Goal: Task Accomplishment & Management: Use online tool/utility

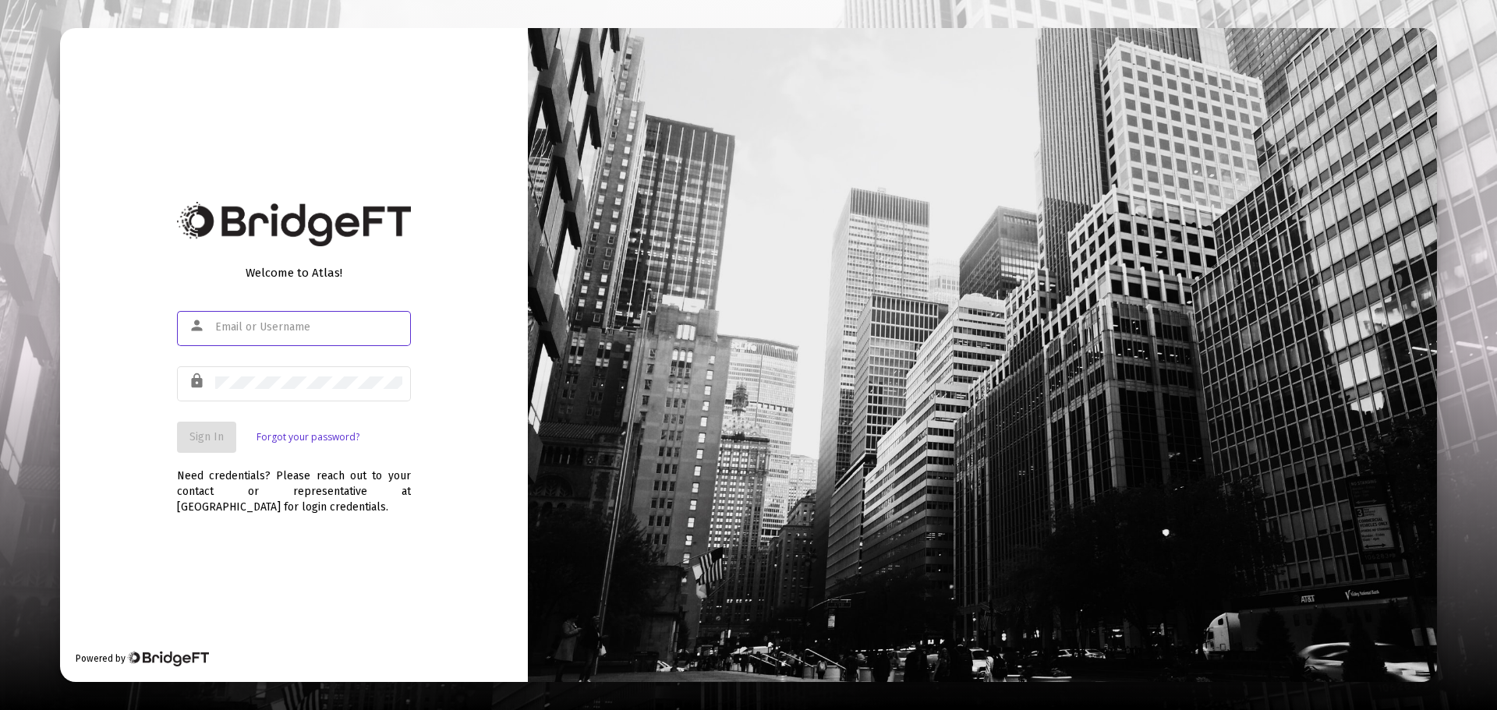
type input "brittany@wofm.us"
click at [203, 450] on button "Sign In" at bounding box center [206, 437] width 59 height 31
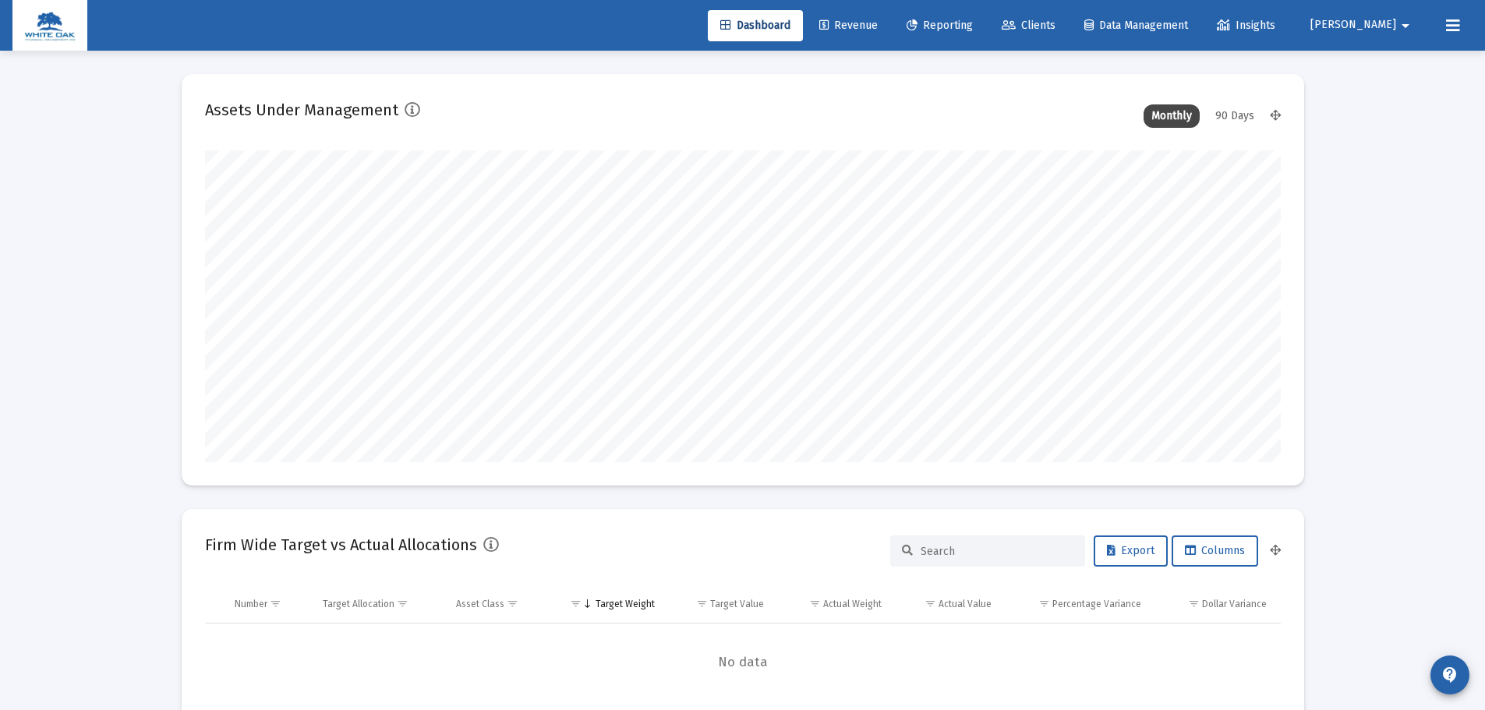
scroll to position [312, 579]
type input "2025-10-10"
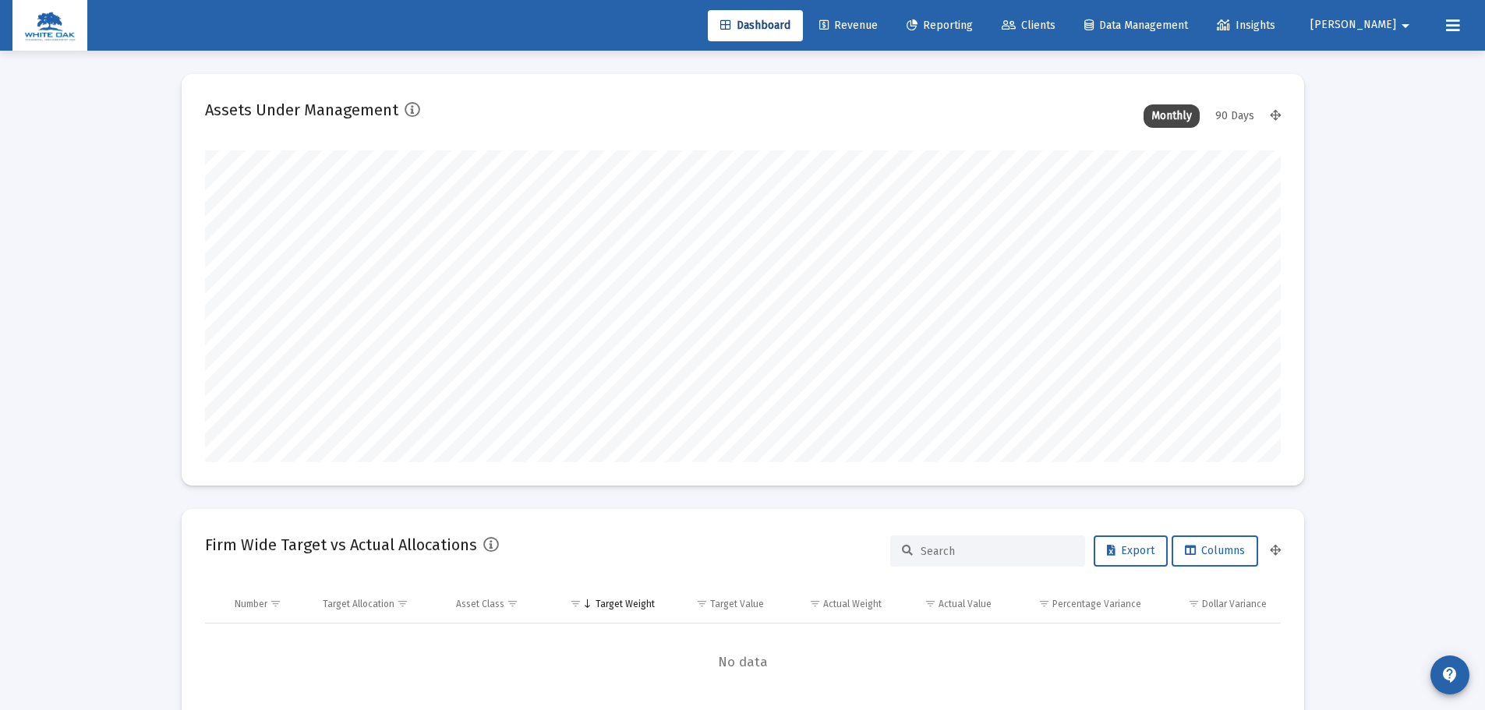
click at [972, 24] on span "Reporting" at bounding box center [940, 25] width 66 height 13
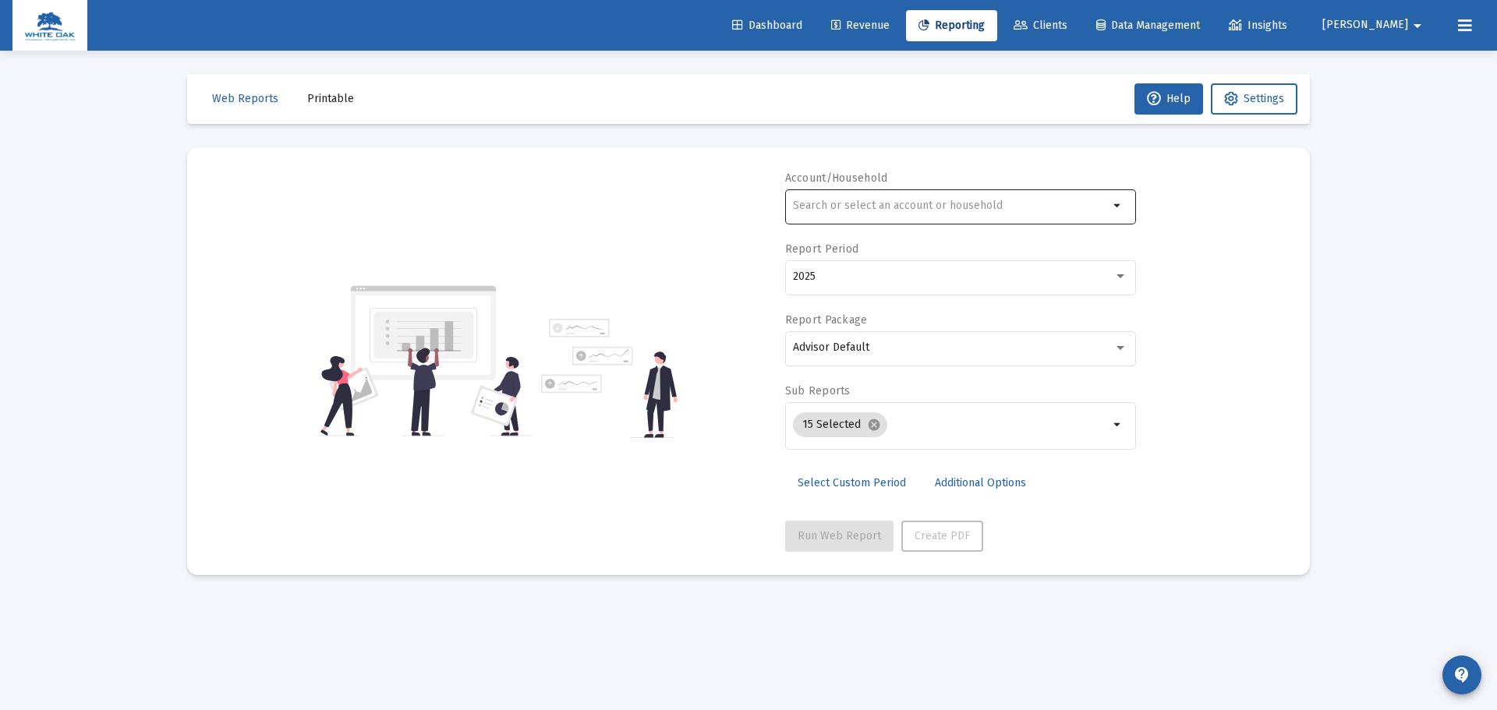
click at [876, 199] on div at bounding box center [951, 205] width 316 height 38
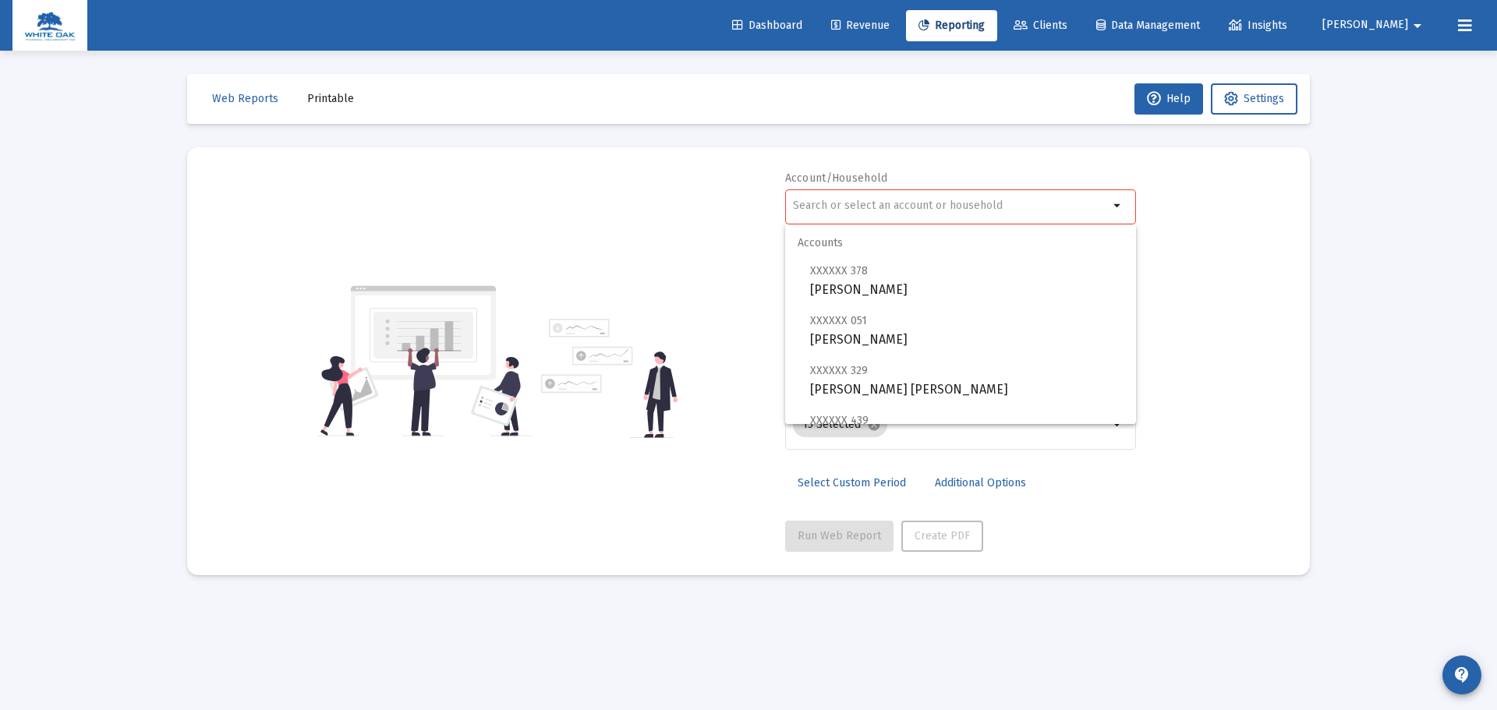
click at [876, 198] on div at bounding box center [951, 205] width 316 height 38
click at [874, 202] on input "text" at bounding box center [951, 206] width 316 height 12
click at [767, 200] on div "Account/Household arrow_drop_down Report Period 2025 Report Package Advisor Def…" at bounding box center [749, 361] width 1076 height 381
